Goal: Transaction & Acquisition: Purchase product/service

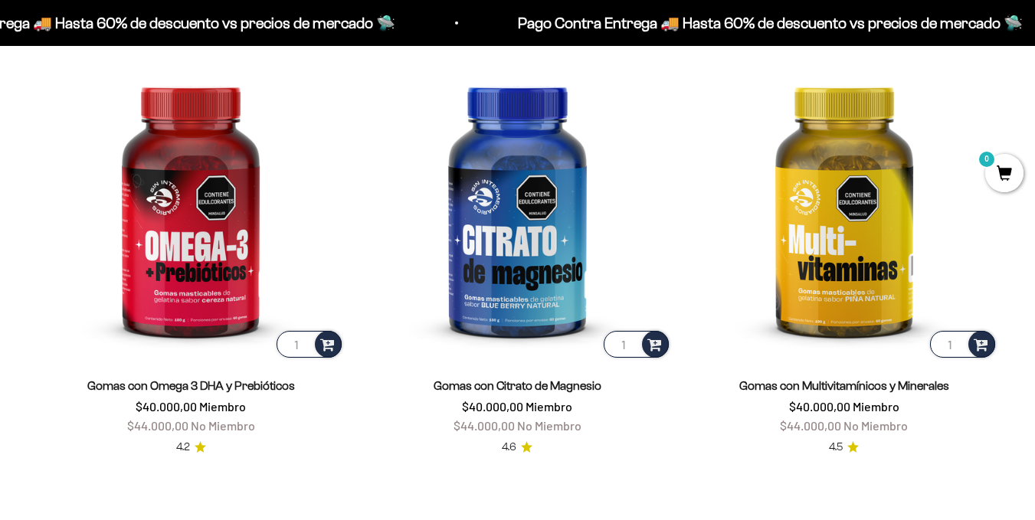
scroll to position [1940, 0]
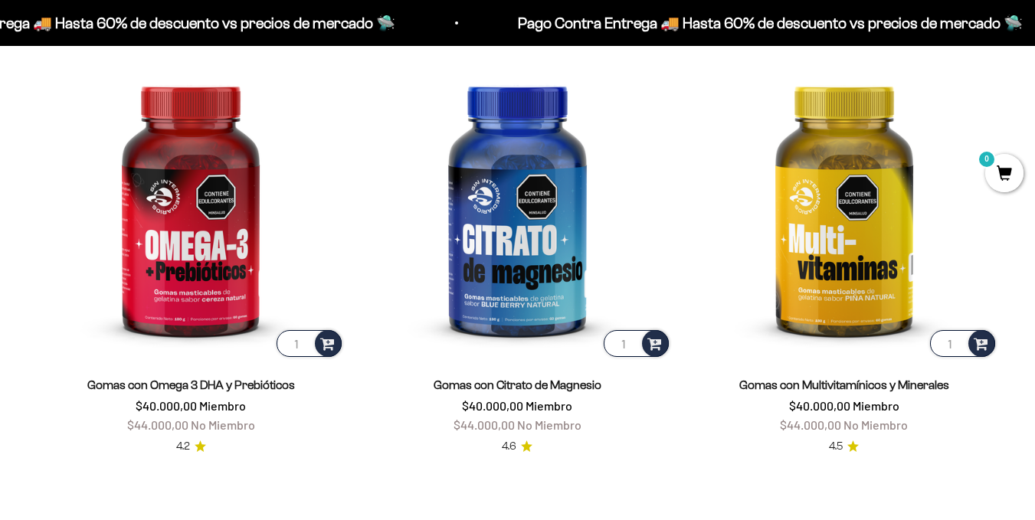
click at [781, 384] on link "Gomas con Multivitamínicos y Minerales" at bounding box center [844, 384] width 210 height 13
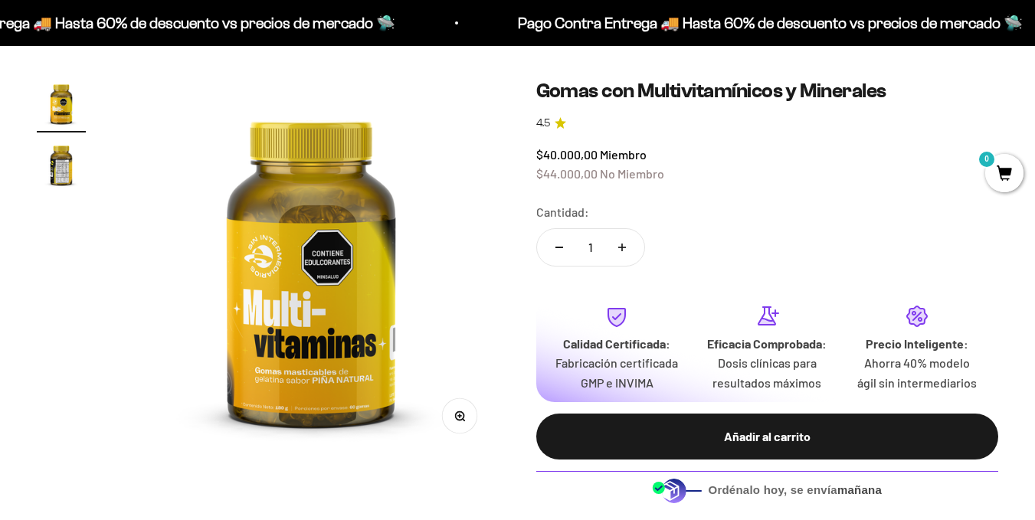
scroll to position [119, 0]
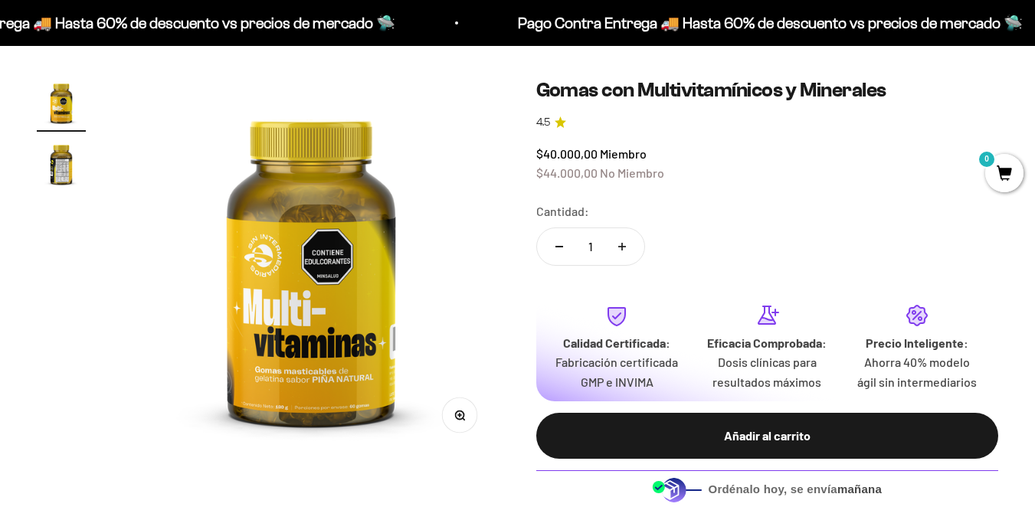
click at [498, 333] on img at bounding box center [311, 266] width 377 height 377
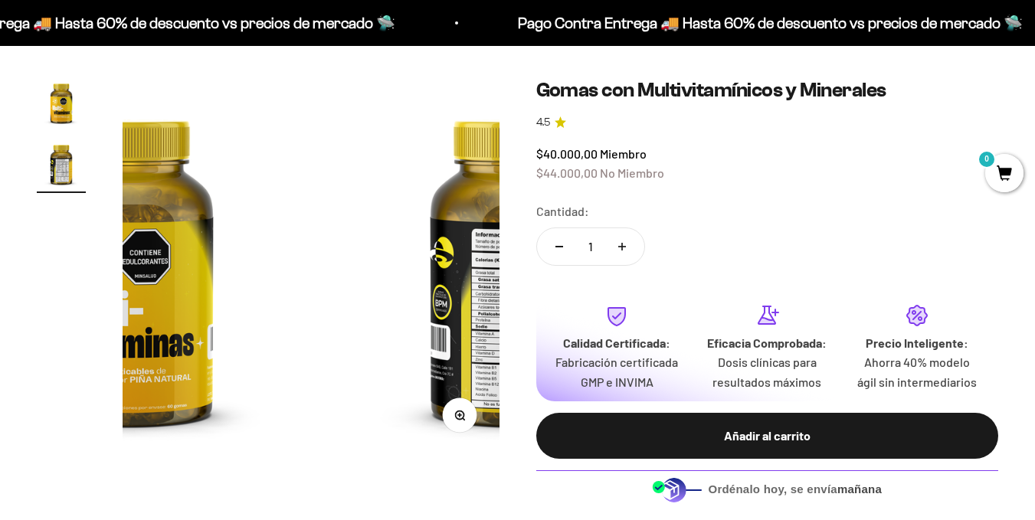
scroll to position [0, 385]
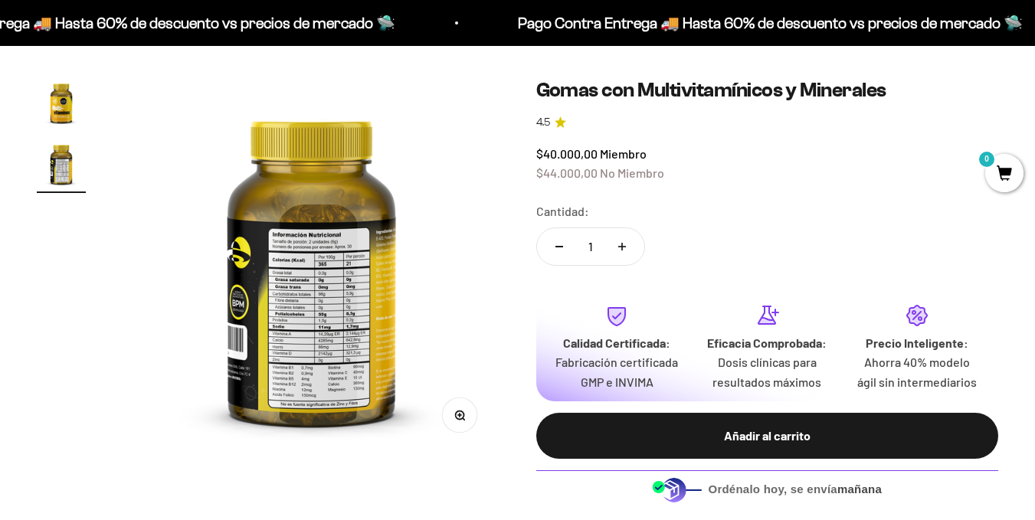
click at [453, 412] on button "Zoom" at bounding box center [459, 415] width 34 height 34
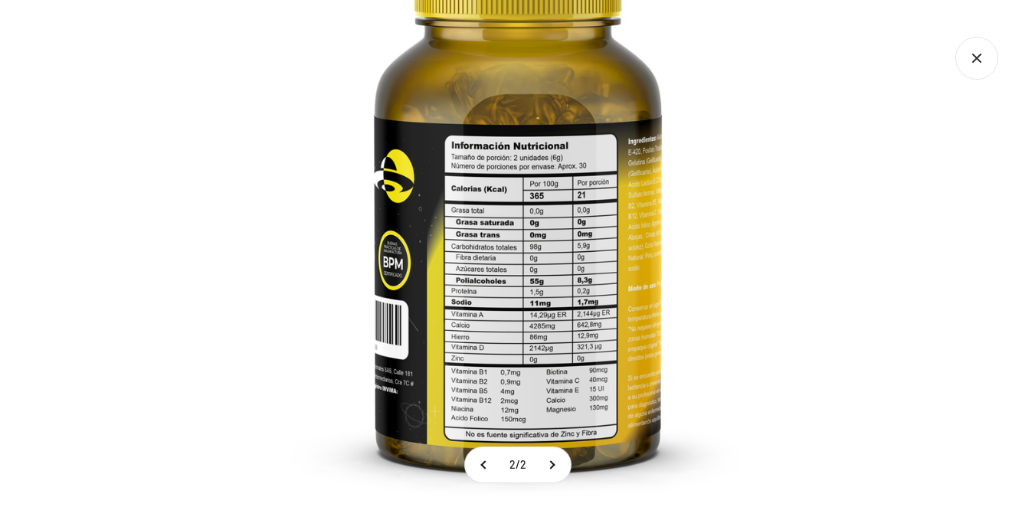
scroll to position [0, 0]
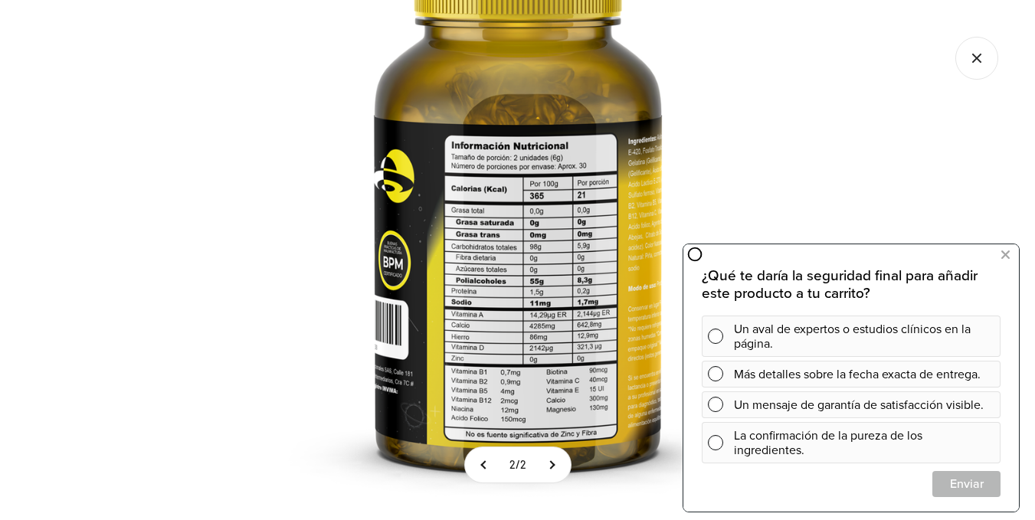
click at [982, 65] on icon "Cerrar galería" at bounding box center [976, 58] width 43 height 43
